Goal: Transaction & Acquisition: Purchase product/service

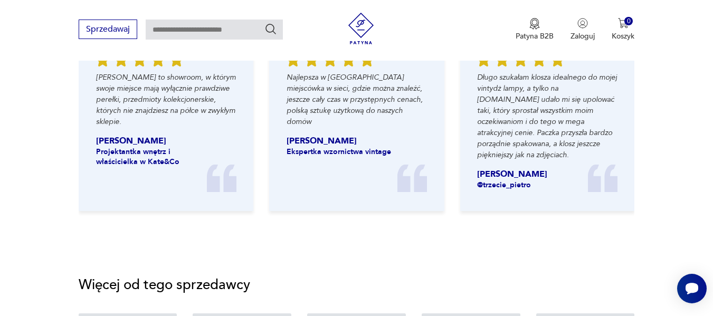
scroll to position [1372, 0]
